Goal: Connect with others: Connect with other users

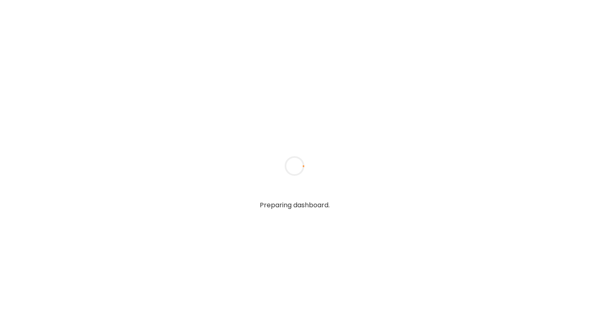
type input "**********"
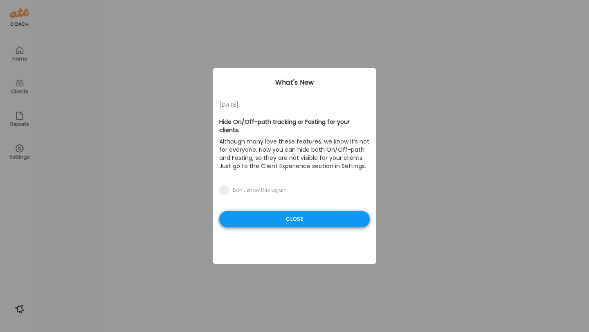
click at [301, 211] on div "Close" at bounding box center [294, 219] width 151 height 16
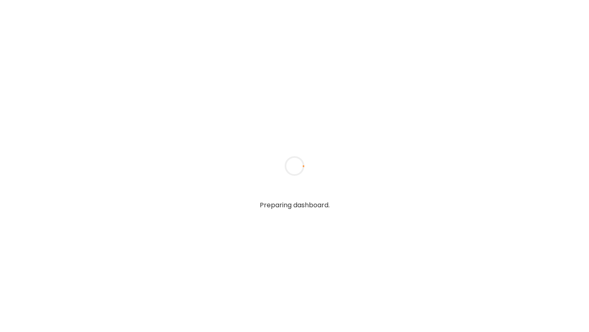
type input "**********"
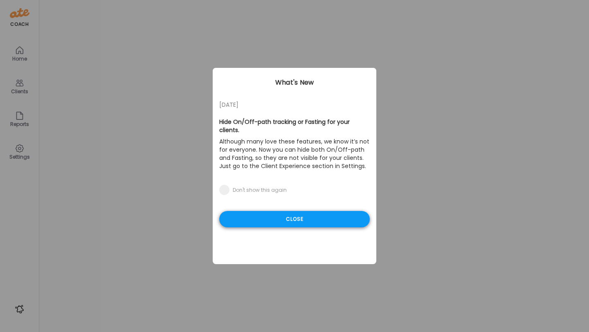
click at [325, 212] on div "Close" at bounding box center [294, 219] width 151 height 16
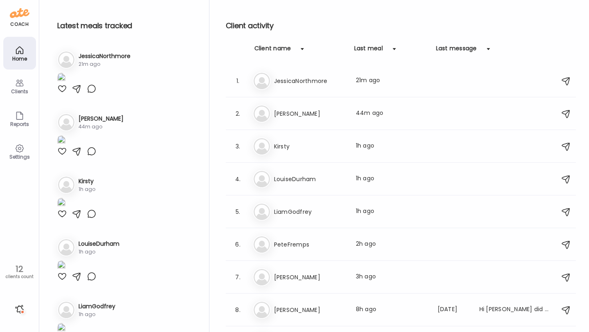
click at [65, 84] on img at bounding box center [61, 78] width 8 height 11
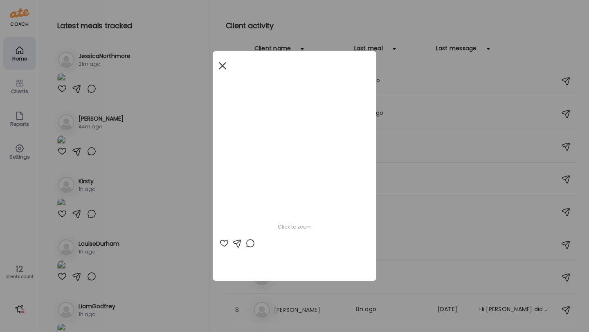
click at [220, 68] on span at bounding box center [222, 65] width 7 height 7
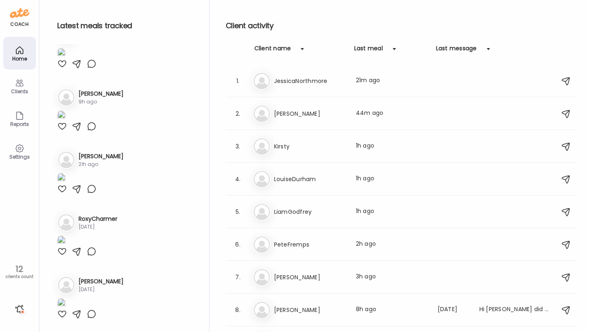
scroll to position [691, 0]
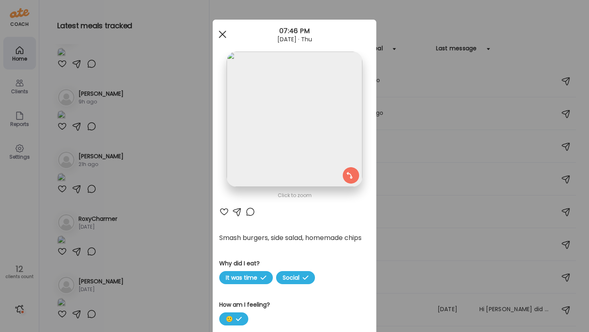
click at [227, 40] on div at bounding box center [223, 34] width 16 height 16
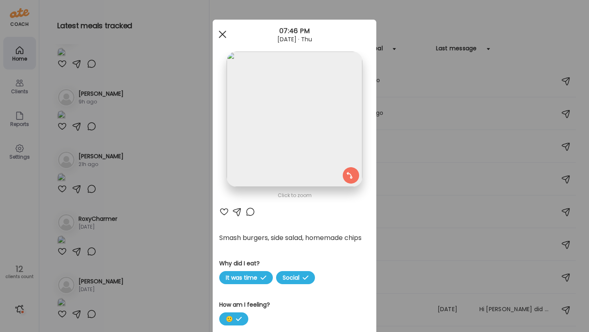
click at [220, 35] on div at bounding box center [223, 34] width 16 height 16
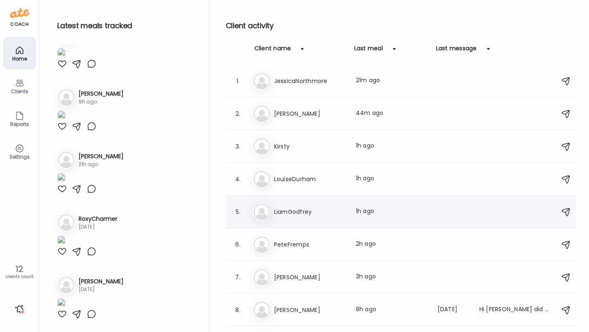
click at [303, 208] on h3 "LiamGodfrey" at bounding box center [310, 212] width 72 height 10
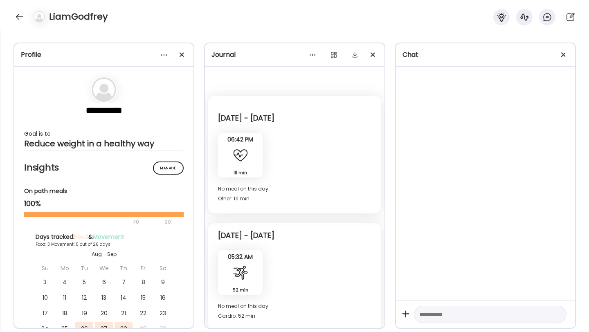
scroll to position [1279, 0]
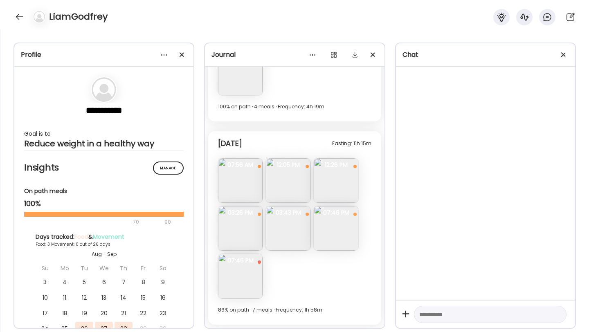
click at [339, 217] on img at bounding box center [336, 228] width 45 height 45
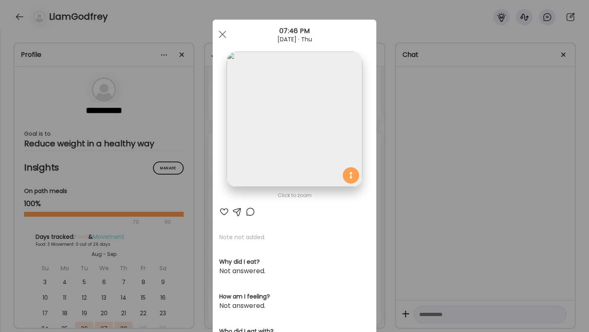
click at [255, 118] on img at bounding box center [294, 119] width 135 height 135
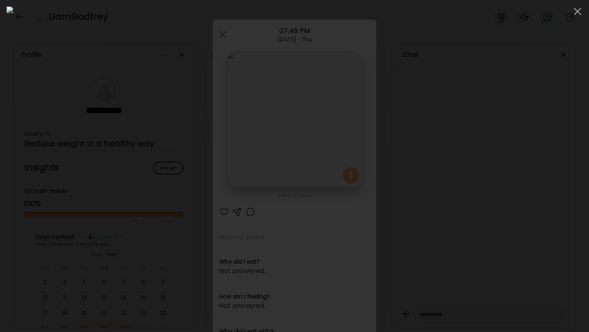
click at [255, 118] on img at bounding box center [295, 166] width 576 height 319
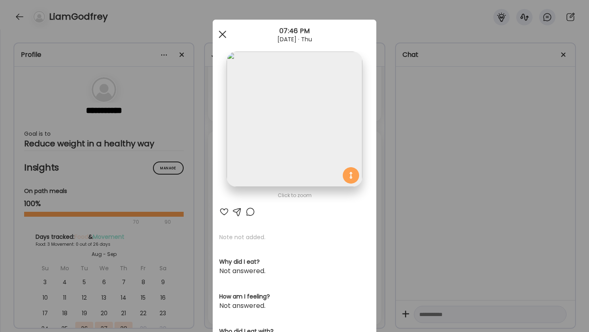
click at [223, 39] on div at bounding box center [223, 34] width 16 height 16
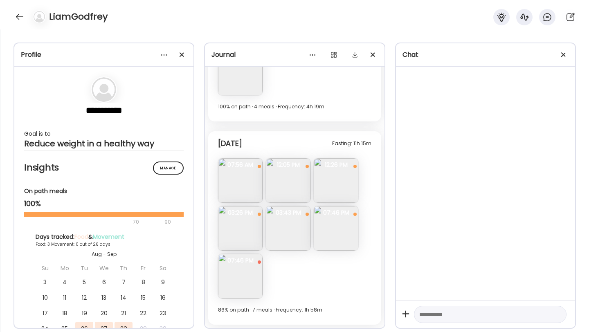
click at [238, 268] on img at bounding box center [240, 276] width 45 height 45
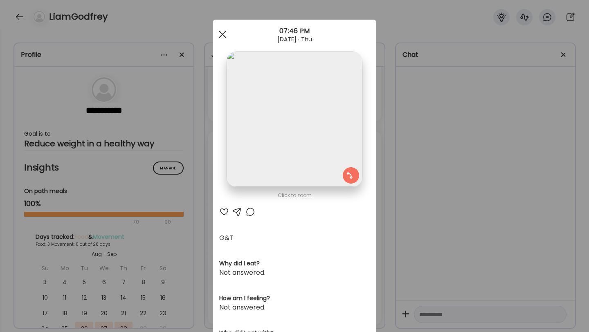
click at [223, 37] on div at bounding box center [223, 34] width 16 height 16
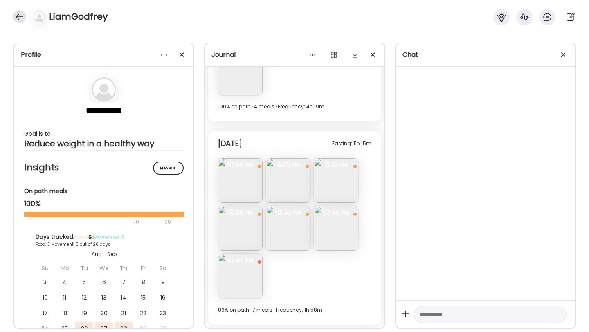
click at [20, 22] on div at bounding box center [19, 16] width 13 height 13
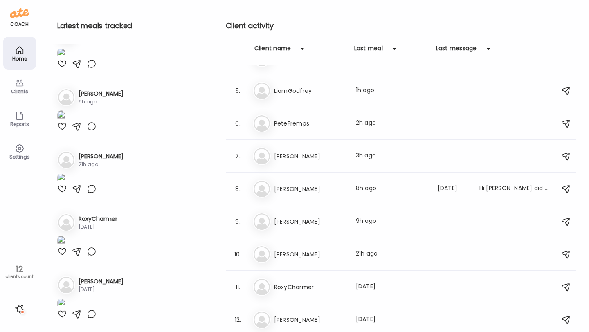
scroll to position [874, 0]
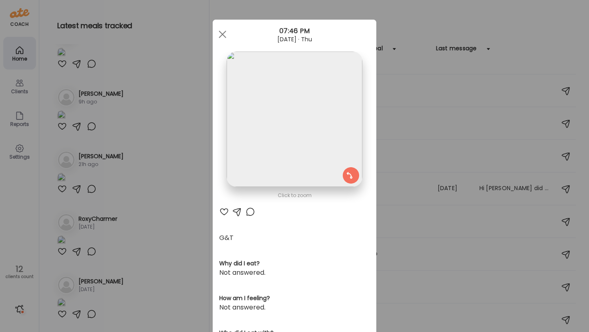
click at [221, 43] on div "Ate Coach Dashboard 07:46 PM [DATE] · Thu" at bounding box center [295, 34] width 164 height 29
click at [224, 29] on div at bounding box center [223, 34] width 16 height 16
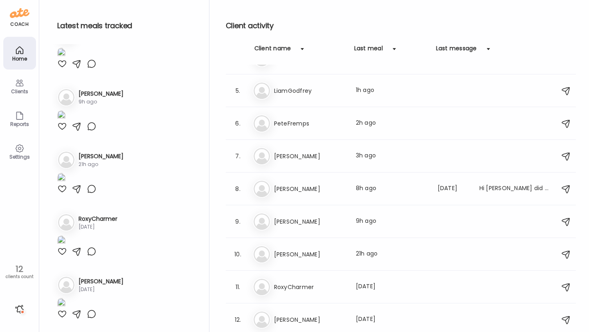
scroll to position [1120, 0]
click at [306, 122] on h3 "PeteFremps" at bounding box center [310, 124] width 72 height 10
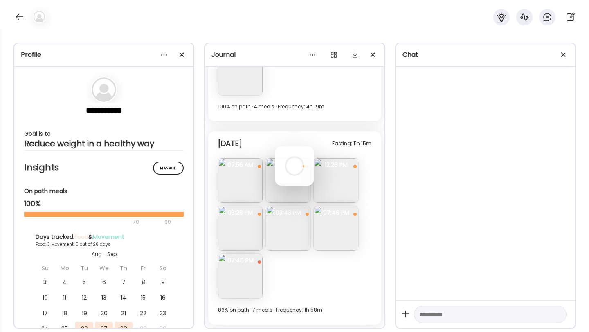
scroll to position [814, 0]
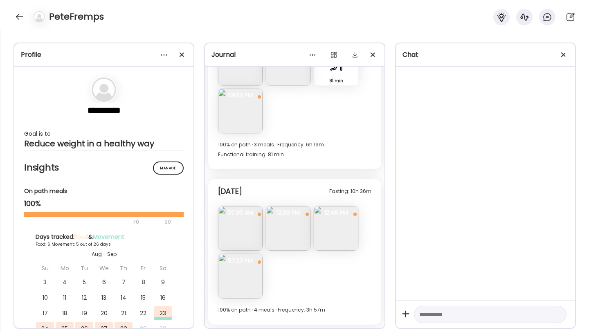
click at [237, 267] on img at bounding box center [240, 276] width 45 height 45
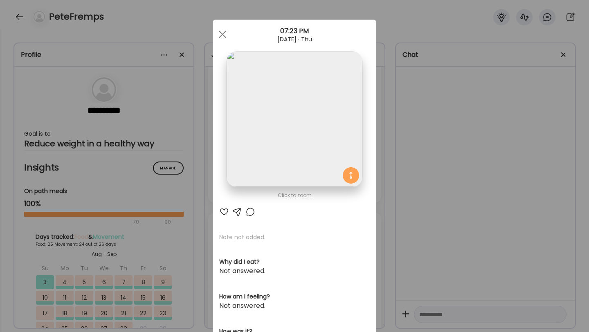
scroll to position [5159, 0]
click at [266, 97] on img at bounding box center [294, 119] width 135 height 135
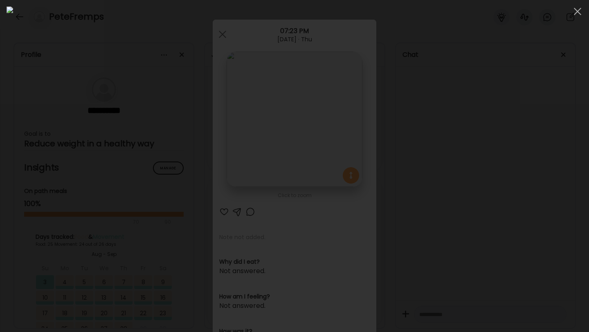
click at [286, 131] on img at bounding box center [295, 166] width 576 height 319
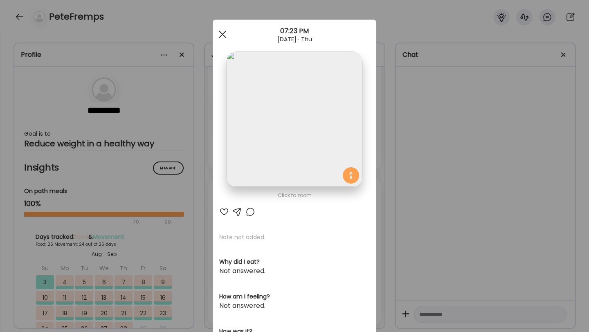
click at [222, 38] on div at bounding box center [223, 34] width 16 height 16
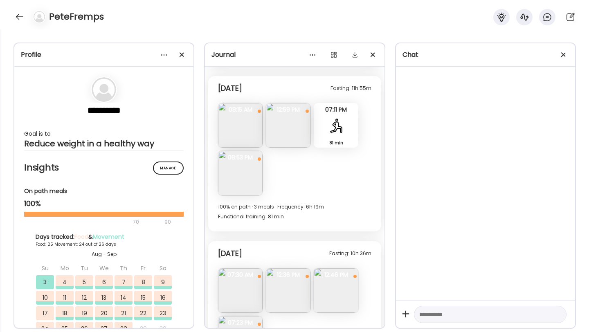
scroll to position [5096, 0]
click at [242, 155] on span "08:53 PM" at bounding box center [240, 158] width 45 height 7
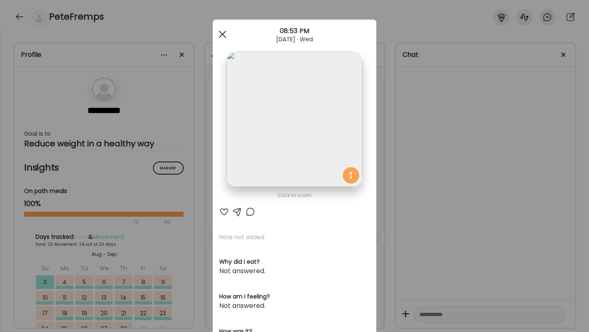
click at [222, 37] on div at bounding box center [223, 34] width 16 height 16
